Goal: Find specific page/section: Find specific page/section

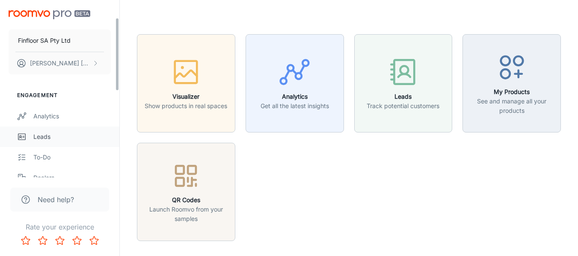
scroll to position [43, 0]
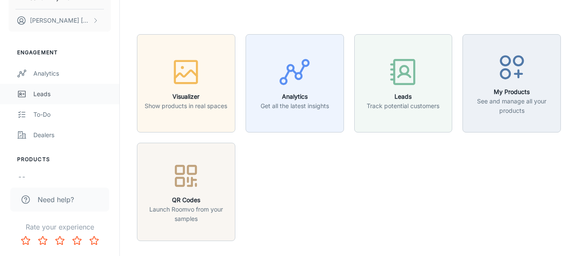
click at [34, 96] on div "Leads" at bounding box center [71, 93] width 77 height 9
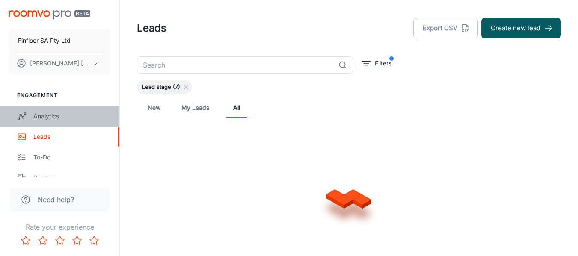
click at [61, 107] on link "Analytics" at bounding box center [59, 116] width 119 height 21
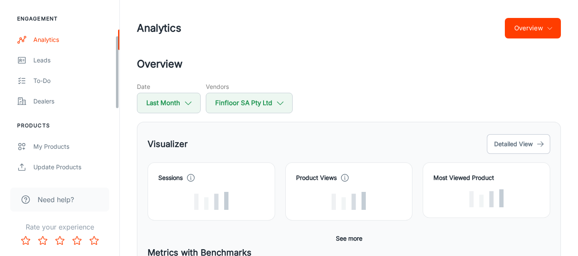
scroll to position [86, 0]
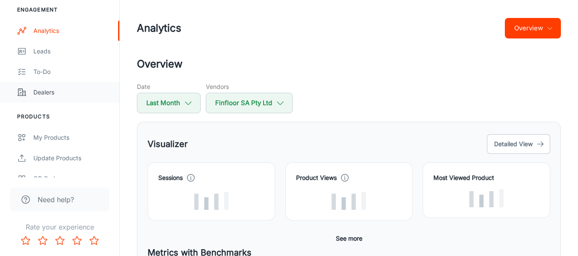
click at [56, 94] on div "Dealers" at bounding box center [71, 92] width 77 height 9
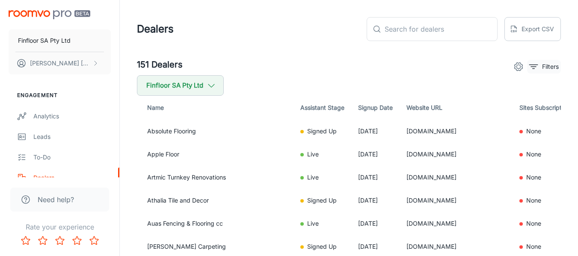
click at [551, 73] on button "Filters" at bounding box center [544, 67] width 34 height 14
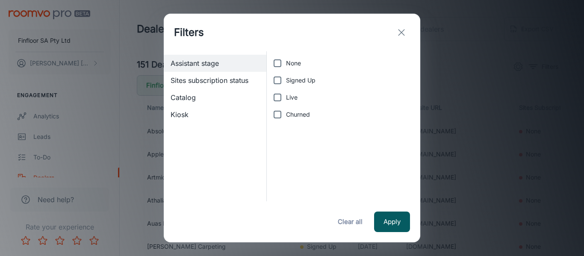
click at [281, 102] on input "Live" at bounding box center [277, 97] width 17 height 17
checkbox input "true"
click at [404, 217] on button "Apply" at bounding box center [392, 222] width 36 height 21
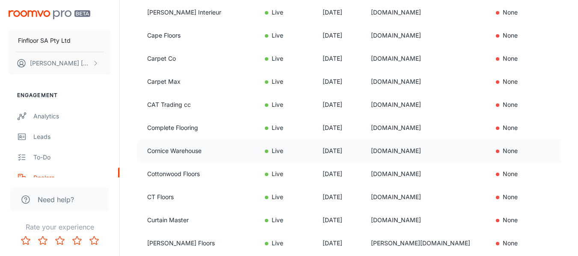
scroll to position [128, 0]
